Goal: Information Seeking & Learning: Learn about a topic

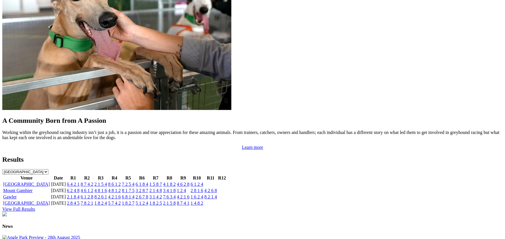
scroll to position [484, 0]
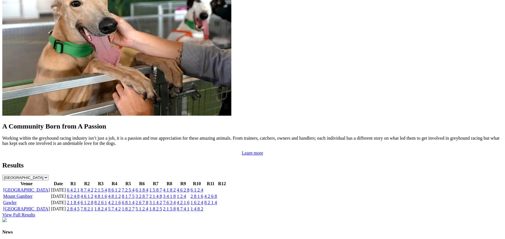
click at [50, 188] on link "[GEOGRAPHIC_DATA]" at bounding box center [26, 190] width 47 height 5
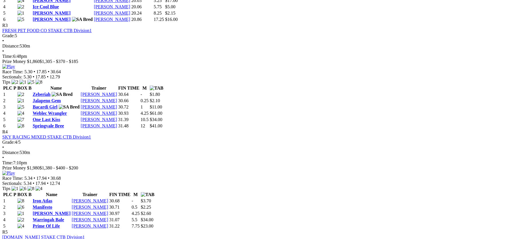
scroll to position [464, 0]
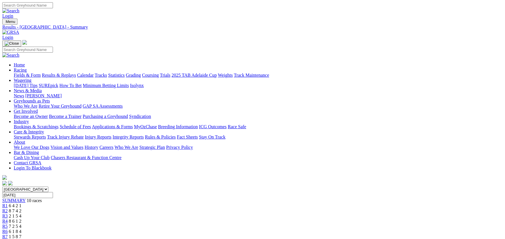
click at [144, 135] on link "Integrity Reports" at bounding box center [128, 137] width 31 height 5
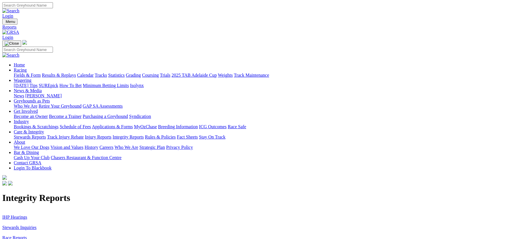
click at [27, 235] on link "Race Reports" at bounding box center [14, 237] width 25 height 5
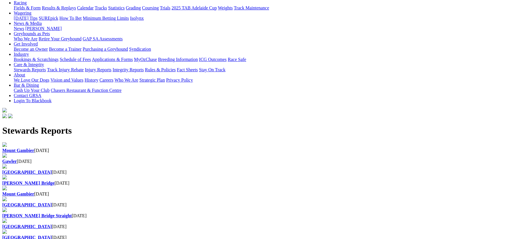
scroll to position [0, 0]
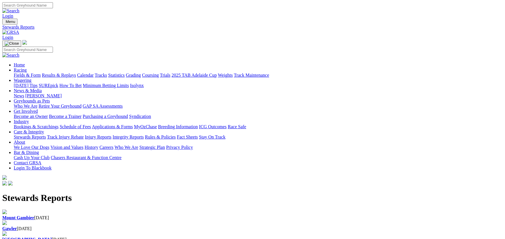
click at [144, 135] on link "Integrity Reports" at bounding box center [128, 137] width 31 height 5
click at [27, 215] on link "IHP Hearings" at bounding box center [14, 217] width 25 height 5
click at [37, 225] on link "Stewards Inquiries" at bounding box center [19, 227] width 34 height 5
